Goal: Task Accomplishment & Management: Complete application form

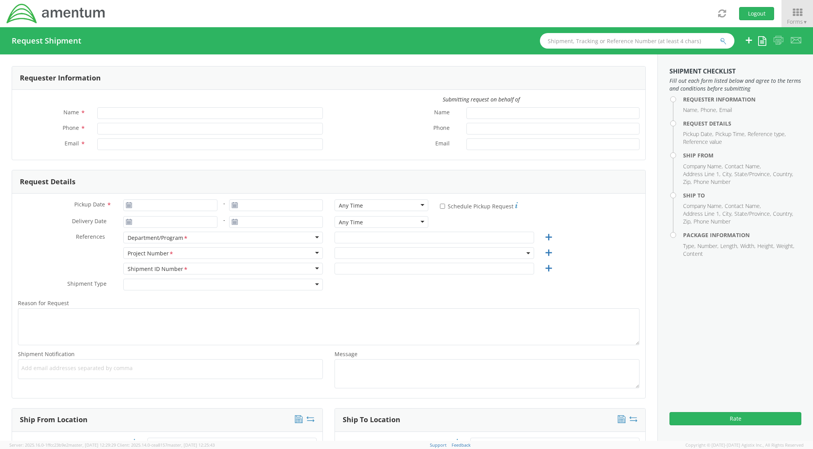
type input "[PERSON_NAME]"
type input "+1-817-224-1267"
type input "[PERSON_NAME][EMAIL_ADDRESS][PERSON_NAME][DOMAIN_NAME]"
click at [163, 203] on input "Pickup Date *" at bounding box center [170, 206] width 94 height 12
type input "08/13/2025"
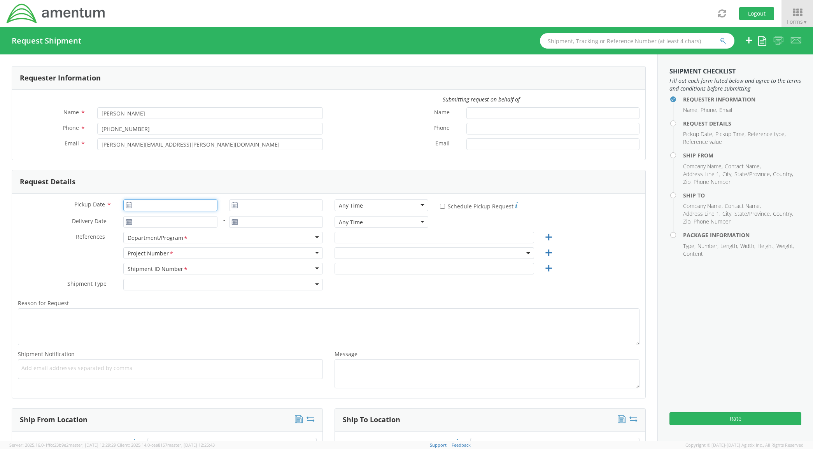
type input "08/13/2025"
drag, startPoint x: 176, startPoint y: 270, endPoint x: 345, endPoint y: 239, distance: 172.1
click at [176, 269] on td "13" at bounding box center [177, 267] width 16 height 12
click at [352, 235] on input "text" at bounding box center [435, 238] width 200 height 12
type input "c"
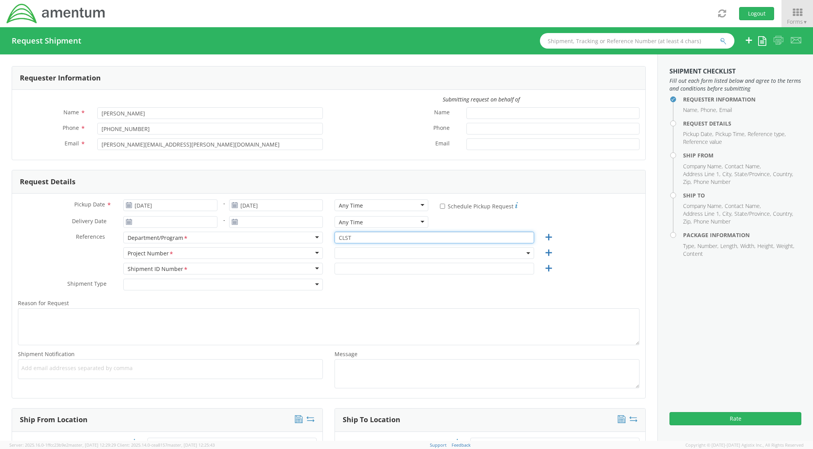
type input "CLST"
drag, startPoint x: 483, startPoint y: 258, endPoint x: 477, endPoint y: 258, distance: 5.9
click at [481, 257] on span at bounding box center [435, 253] width 200 height 12
click at [430, 266] on input "search" at bounding box center [433, 266] width 193 height 12
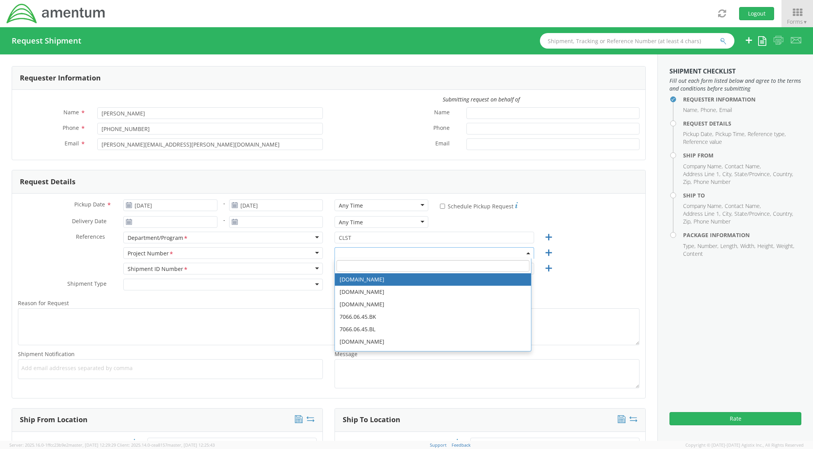
paste input "OVHD.600535.00PMO"
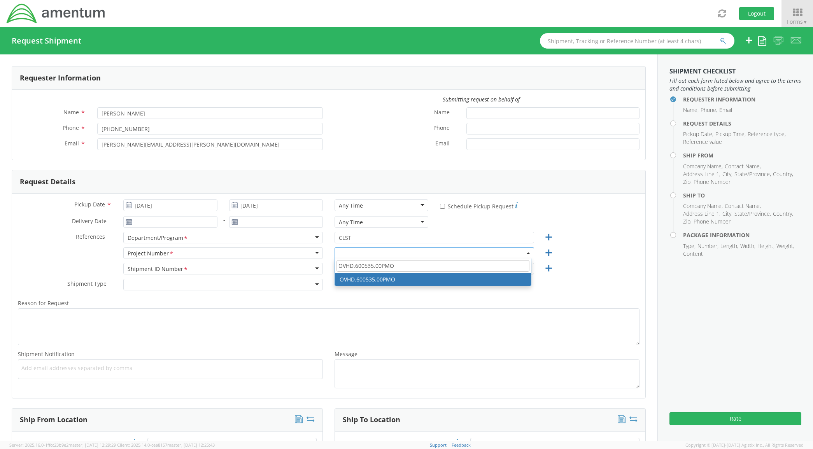
type input "OVHD.600535.00PMO"
select select "OVHD.600535.00PMO"
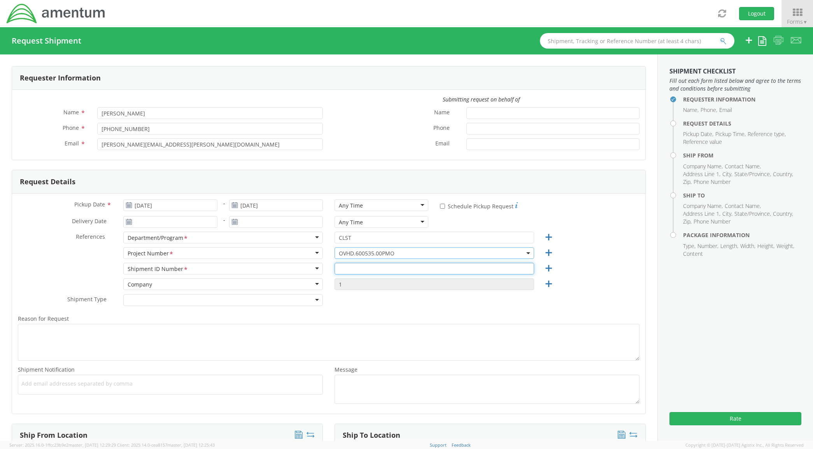
click at [397, 270] on input "text" at bounding box center [435, 269] width 200 height 12
paste input "OVHD.600535.00PMO"
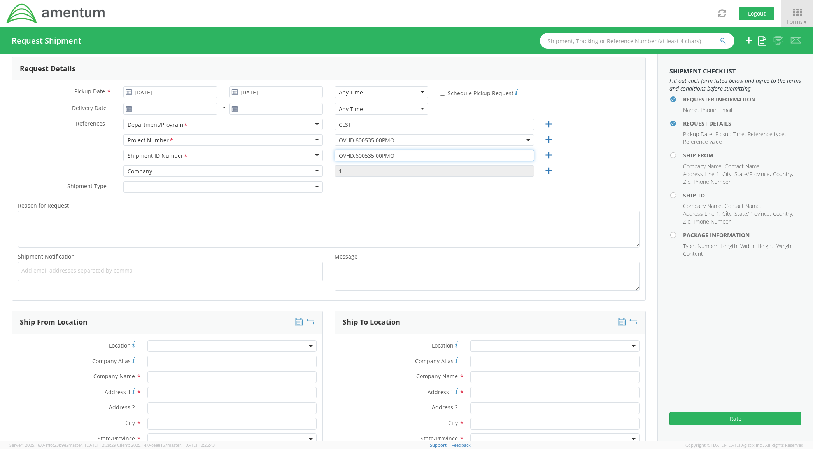
type input "OVHD.600535.00PMO"
click at [161, 374] on input "text" at bounding box center [232, 378] width 170 height 12
type input "AMENTUM"
type input "[STREET_ADDRESS]"
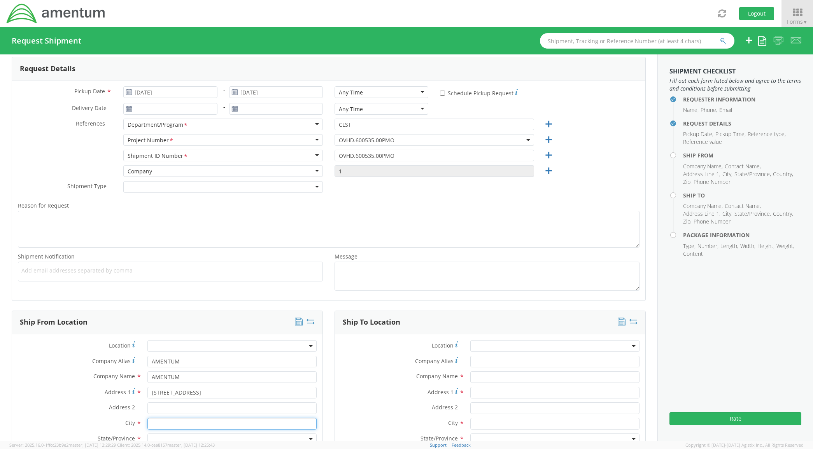
type input "[GEOGRAPHIC_DATA]"
type input "Suite 120"
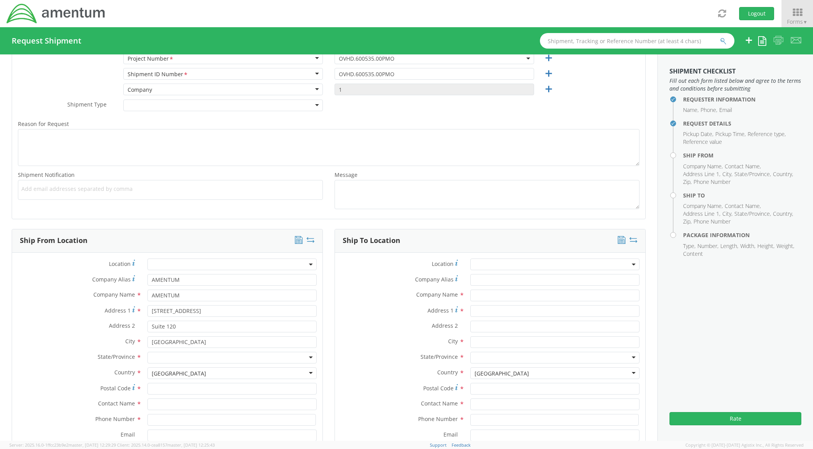
scroll to position [227, 0]
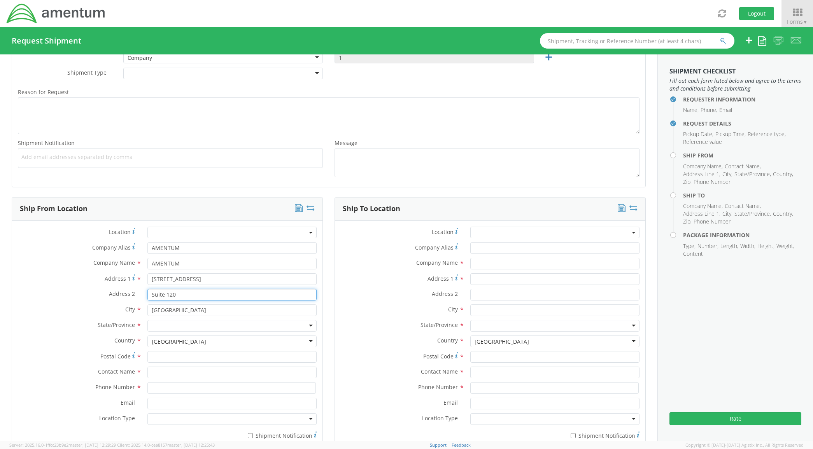
drag, startPoint x: 185, startPoint y: 293, endPoint x: 88, endPoint y: 299, distance: 97.1
click at [88, 299] on div "Address 2 * Suite 120" at bounding box center [167, 295] width 311 height 12
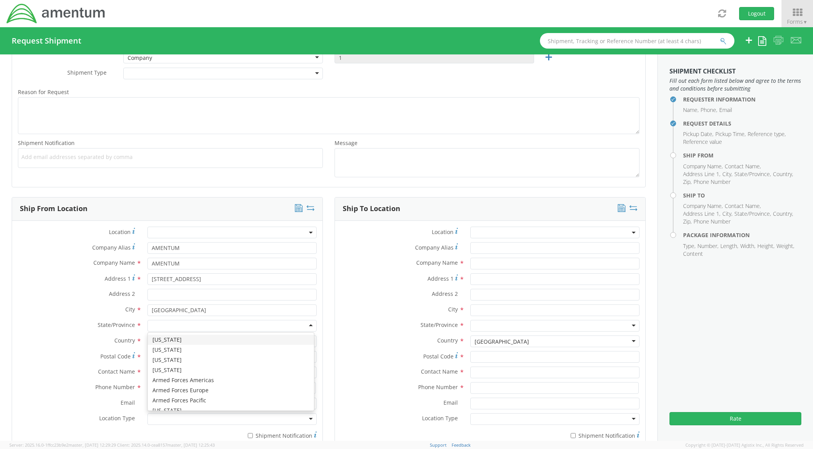
click at [168, 324] on div at bounding box center [232, 326] width 170 height 12
type input "TE"
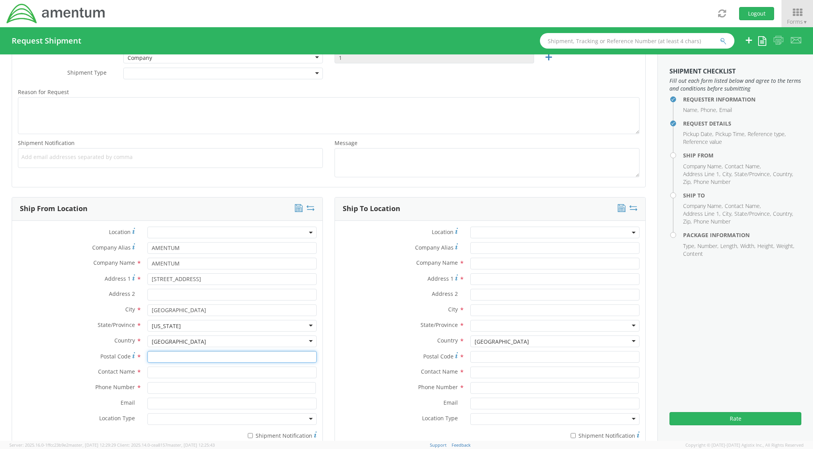
click at [168, 355] on input "Postal Code *" at bounding box center [232, 357] width 170 height 12
drag, startPoint x: 177, startPoint y: 363, endPoint x: 178, endPoint y: 368, distance: 5.1
click at [177, 363] on input "76177" at bounding box center [232, 357] width 170 height 12
type input "76177"
click at [178, 373] on input "text" at bounding box center [232, 373] width 170 height 12
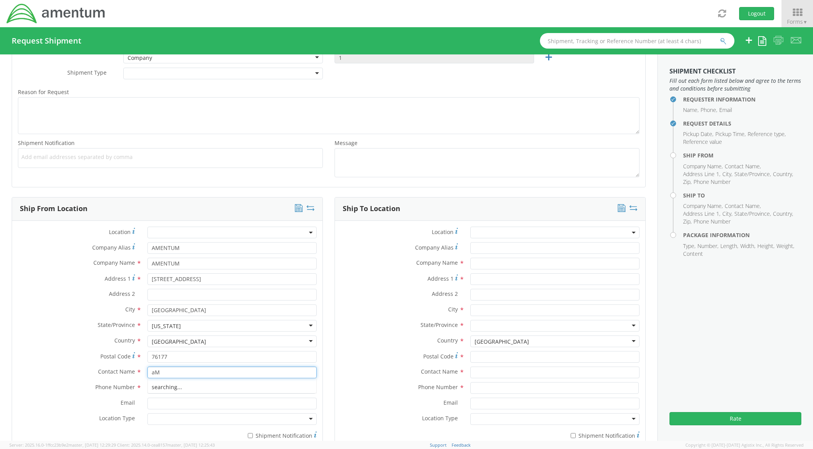
type input "a"
type input "[PERSON_NAME]"
type input "8172241267"
click at [48, 342] on label "Country *" at bounding box center [77, 341] width 130 height 10
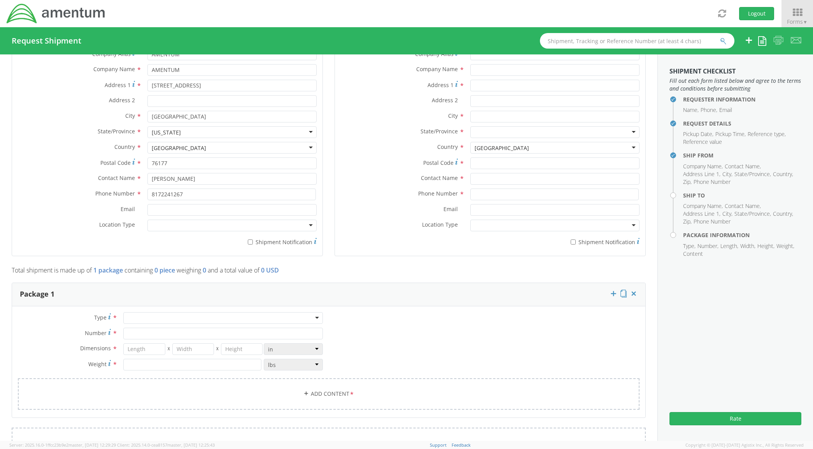
scroll to position [454, 0]
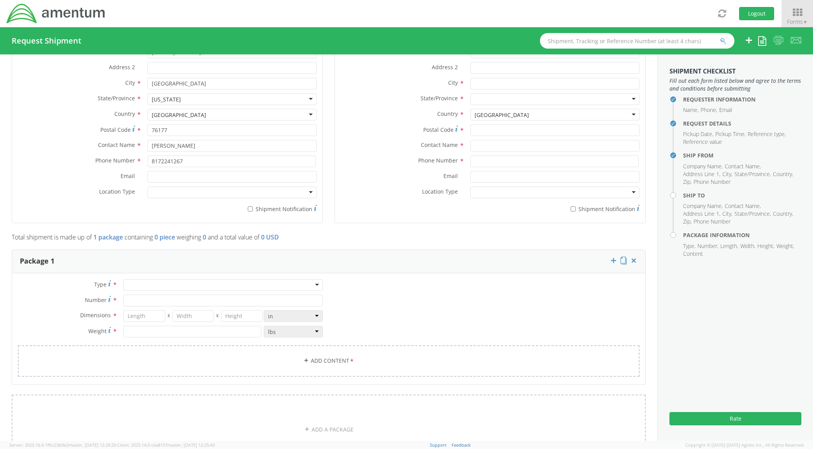
click at [151, 290] on div at bounding box center [223, 285] width 200 height 12
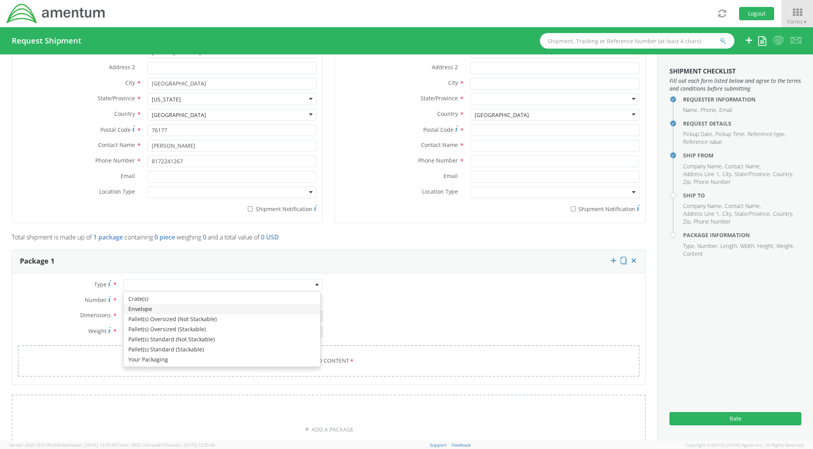
type input "1"
type input "9.5"
type input "12.5"
type input "0.25"
type input "1"
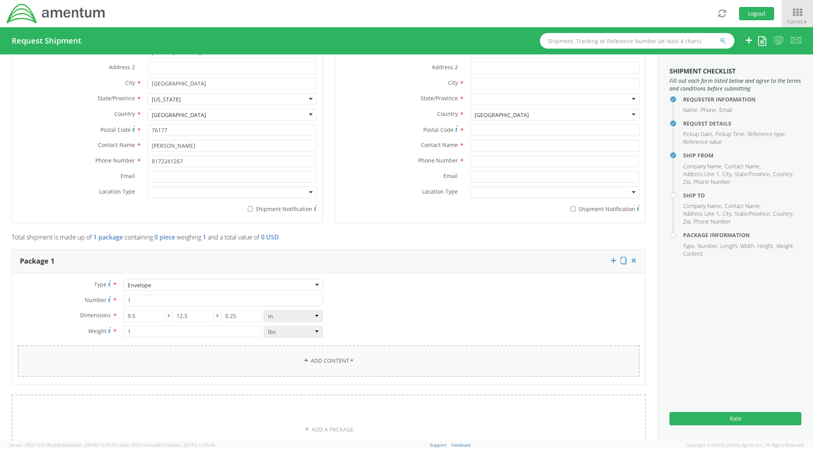
drag, startPoint x: 175, startPoint y: 366, endPoint x: 175, endPoint y: 360, distance: 5.8
click at [174, 364] on link "Add Content *" at bounding box center [329, 362] width 622 height 32
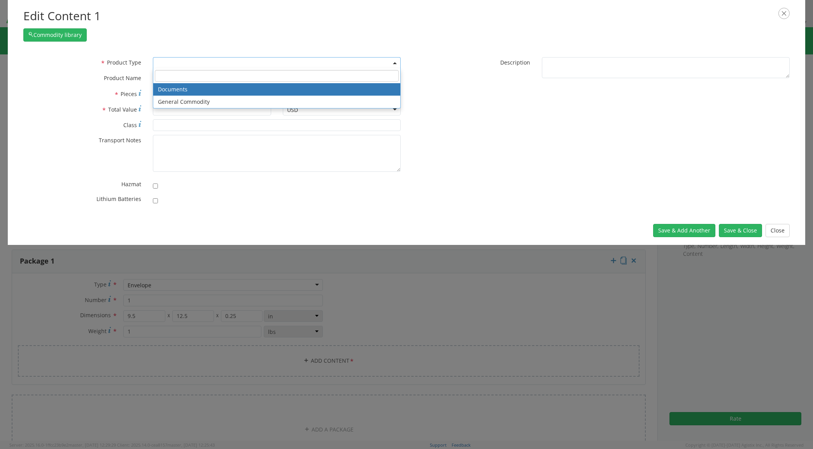
click at [240, 65] on span at bounding box center [277, 63] width 248 height 12
select select "DOCUMENT"
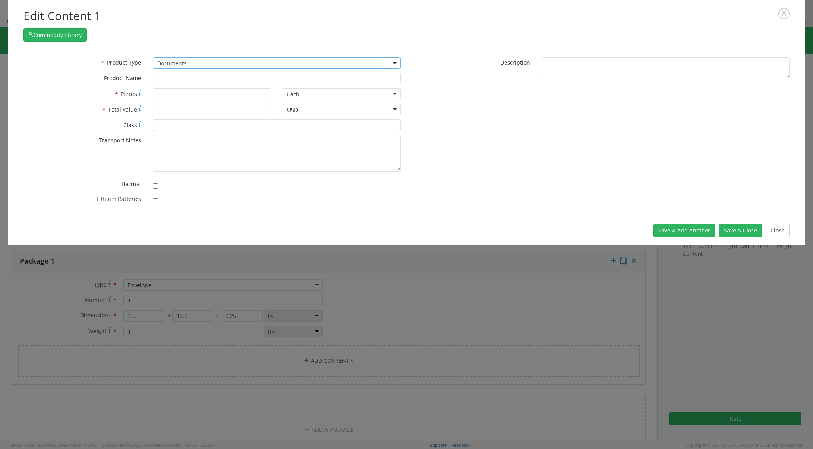
type input "Documents"
type input "1"
type textarea "Documents"
click at [748, 228] on button "Save & Close" at bounding box center [740, 230] width 43 height 13
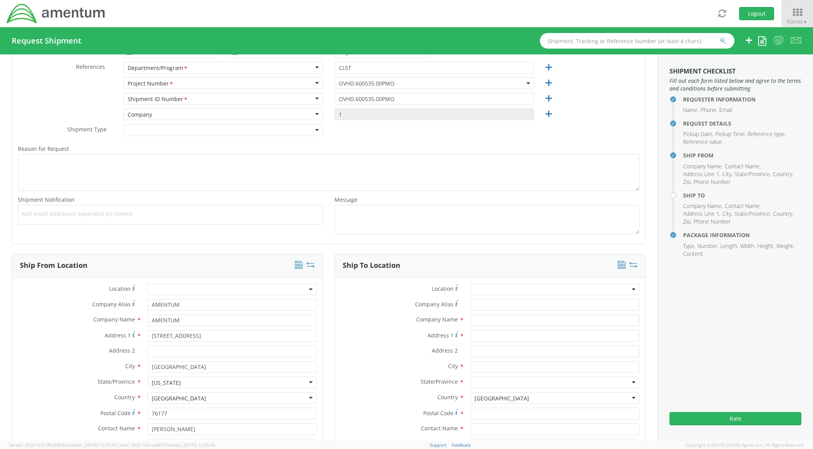
scroll to position [340, 0]
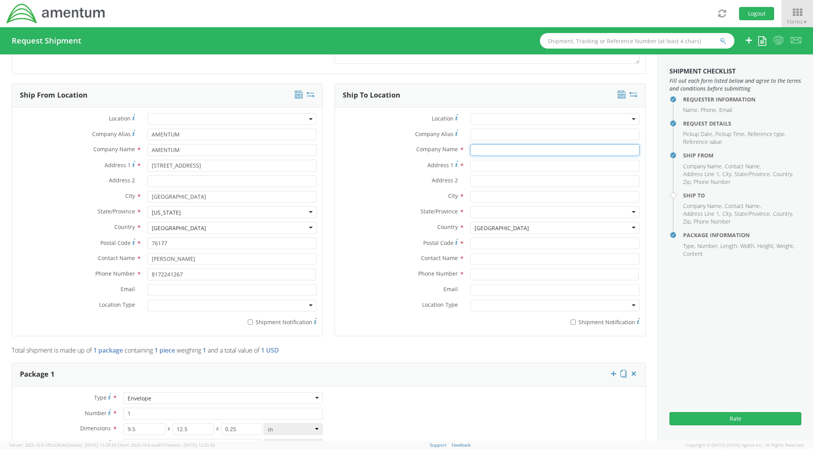
click at [483, 152] on input "text" at bounding box center [555, 150] width 170 height 12
type input "AMENTUM"
type input "6069 South County road 20"
type input "Ozark"
type input "alab"
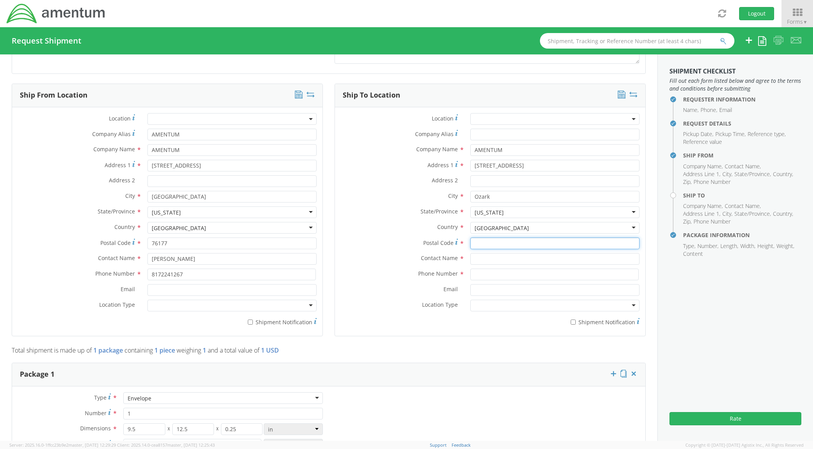
click at [479, 241] on input "Postal Code *" at bounding box center [555, 244] width 170 height 12
type input "36360"
type input "Travis Tharpe"
type input "2565859128"
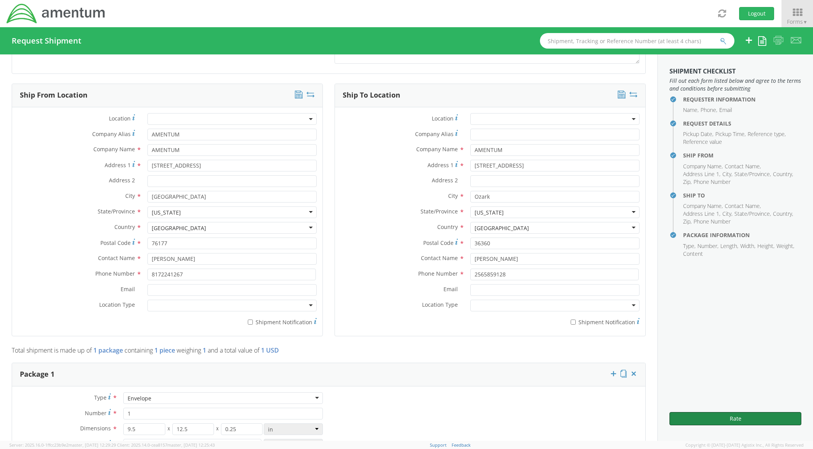
drag, startPoint x: 786, startPoint y: 411, endPoint x: 160, endPoint y: 367, distance: 627.7
click at [785, 411] on div "Rate" at bounding box center [736, 416] width 132 height 19
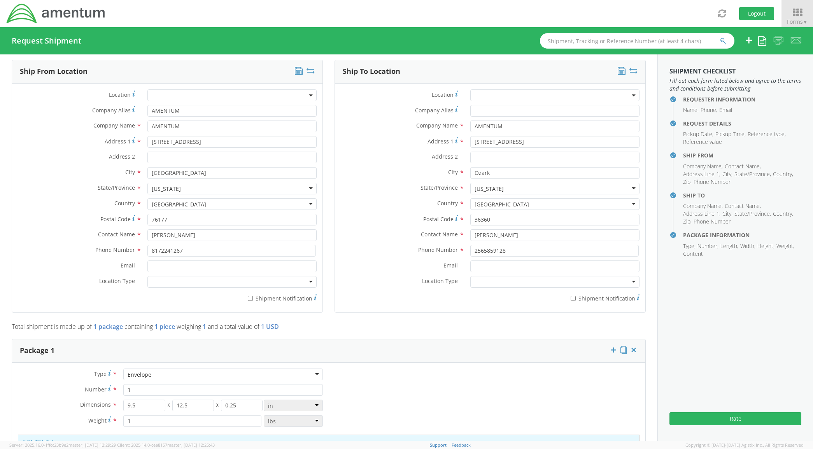
scroll to position [0, 0]
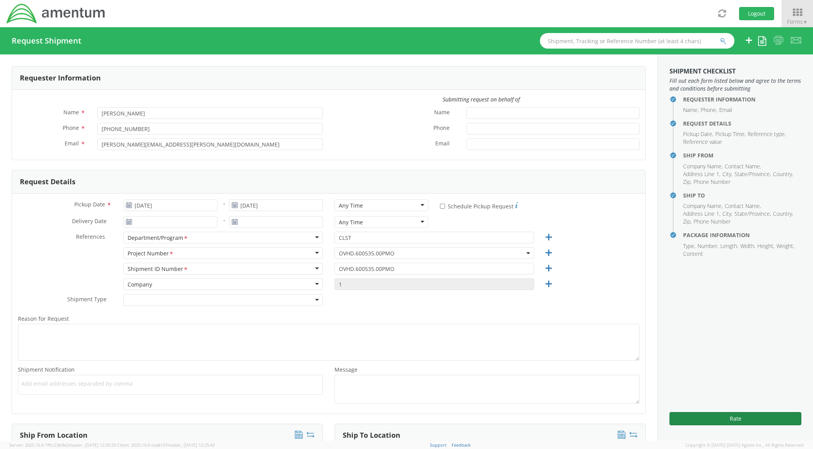
click at [729, 414] on button "Rate" at bounding box center [736, 418] width 132 height 13
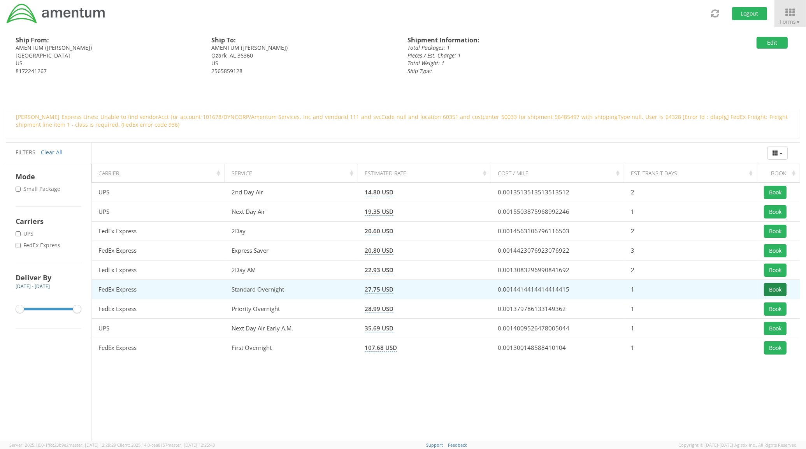
click at [764, 290] on button "Book" at bounding box center [775, 289] width 23 height 13
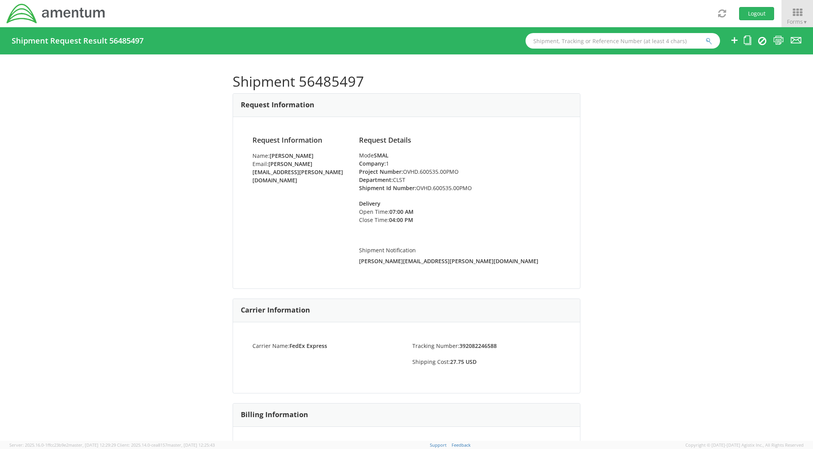
click at [785, 38] on ul at bounding box center [760, 40] width 81 height 27
click at [778, 42] on icon at bounding box center [779, 40] width 11 height 10
